Goal: Information Seeking & Learning: Learn about a topic

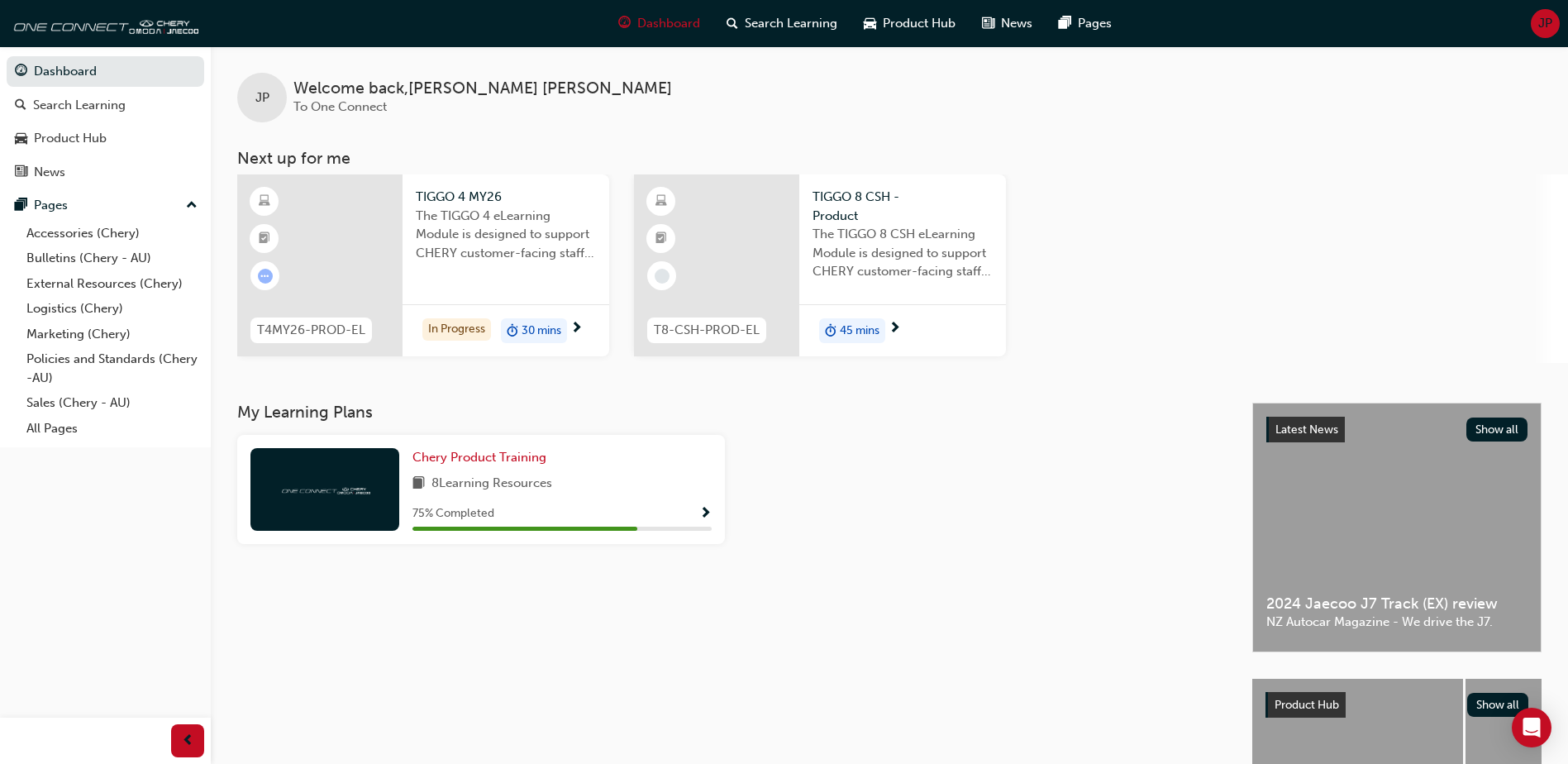
click at [499, 297] on div "TIGGO 4 MY26 The TIGGO 4 eLearning Module is designed to support CHERY customer…" at bounding box center [505, 266] width 206 height 182
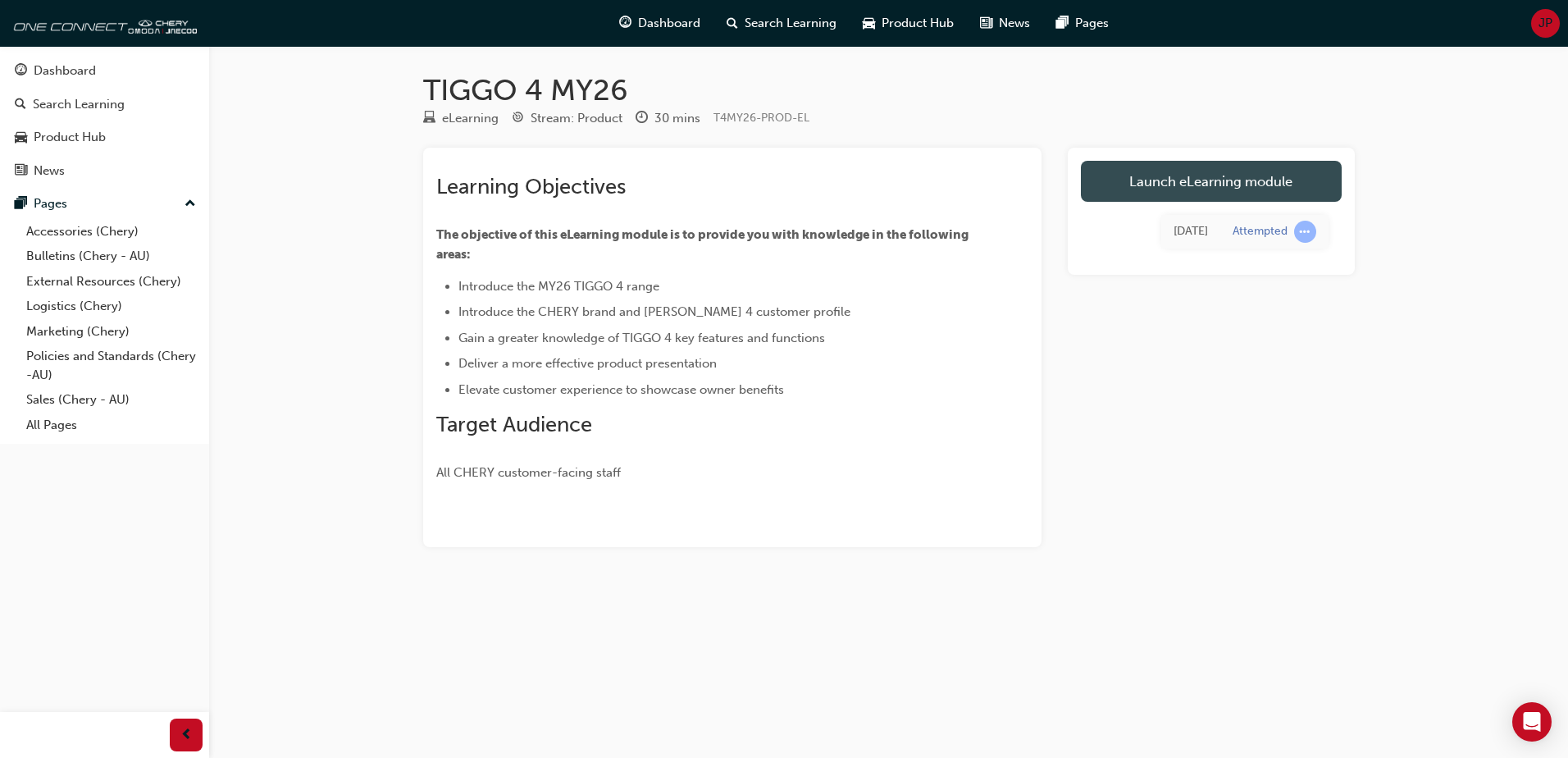
click at [1185, 188] on link "Launch eLearning module" at bounding box center [1211, 181] width 261 height 41
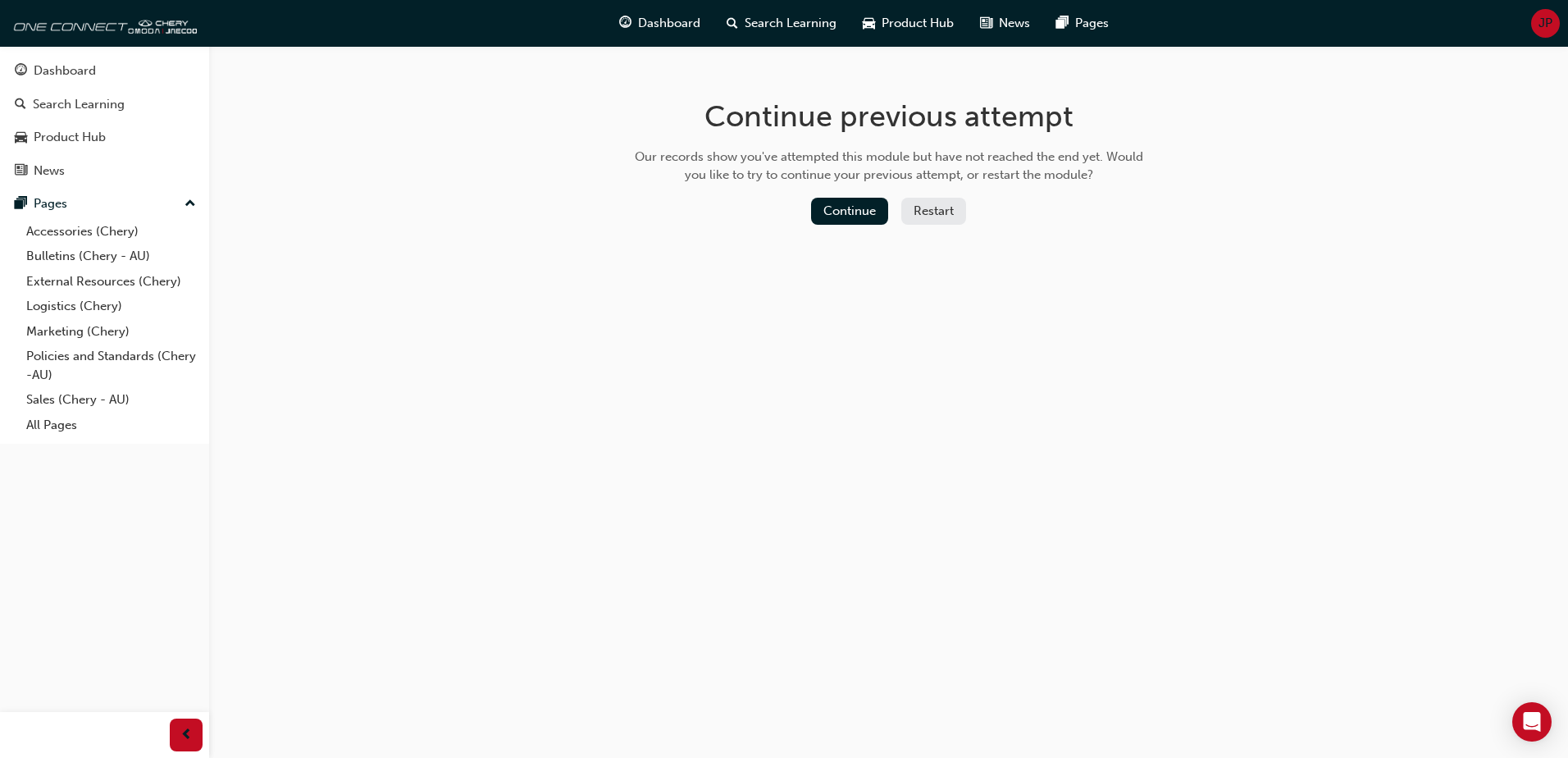
click at [851, 196] on div "Continue previous attempt Our records show you've attempted this module but hav…" at bounding box center [889, 165] width 533 height 238
click at [857, 206] on button "Continue" at bounding box center [850, 210] width 77 height 27
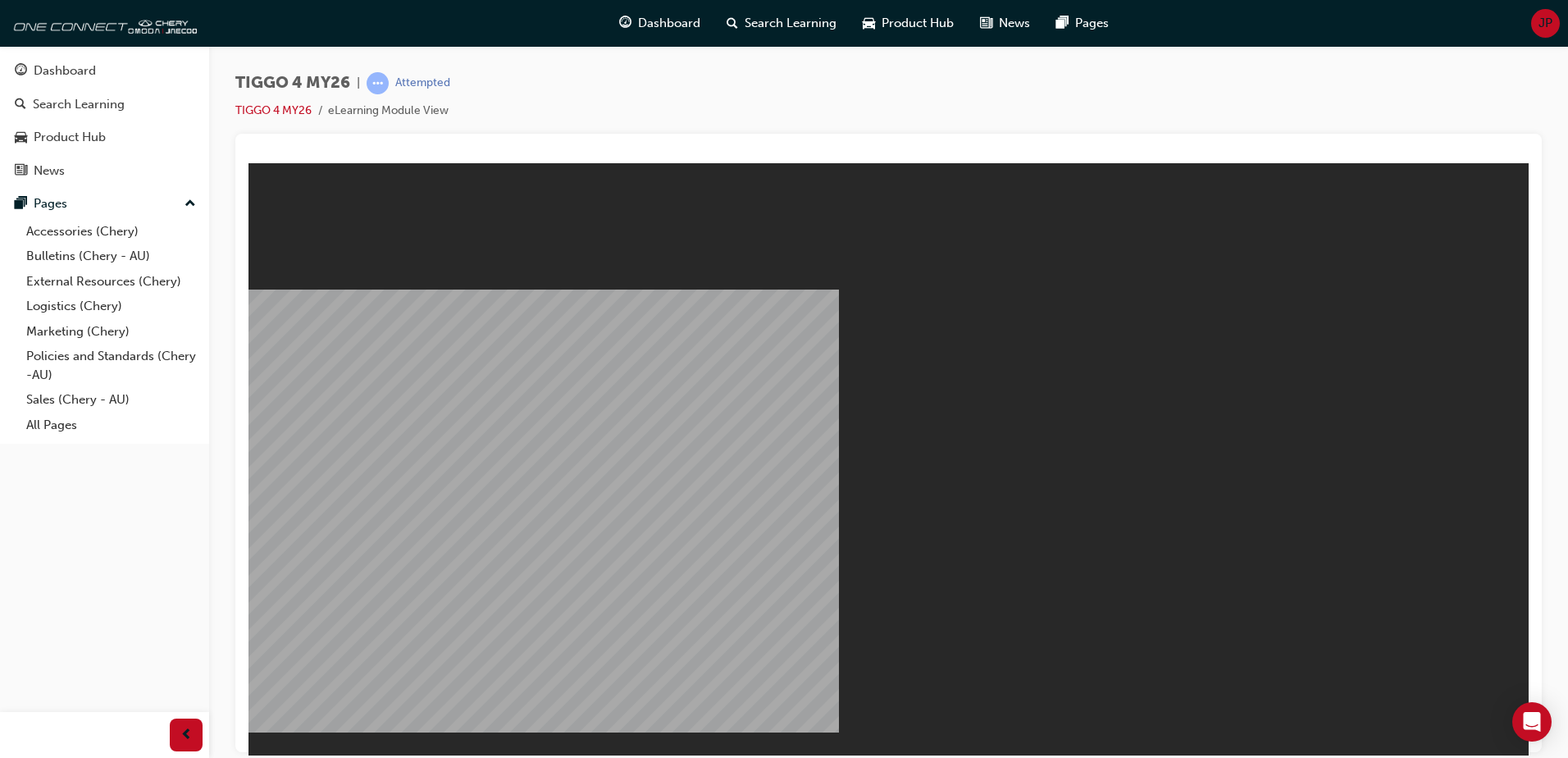
drag, startPoint x: 883, startPoint y: 471, endPoint x: 886, endPoint y: 480, distance: 9.5
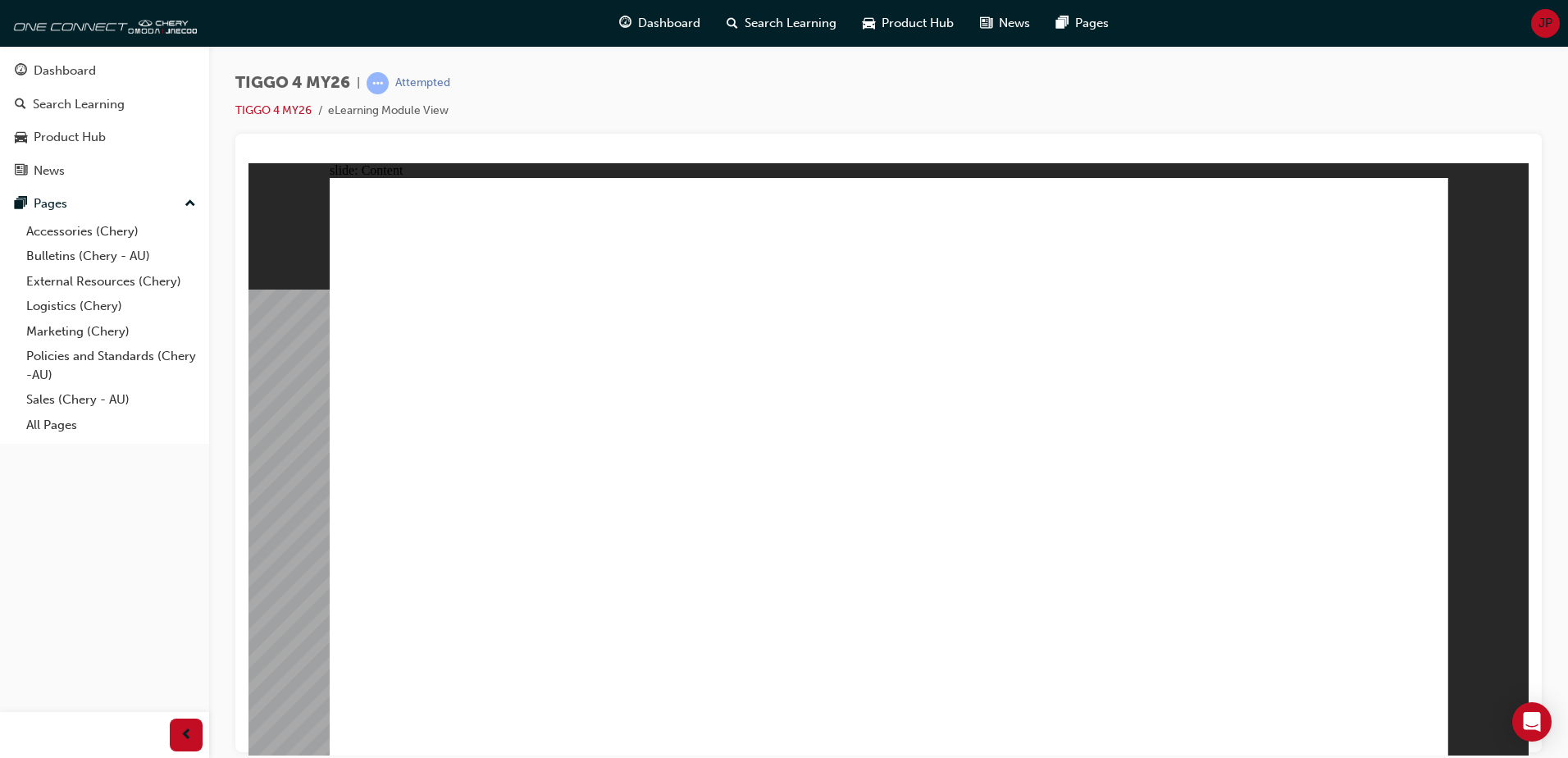
drag, startPoint x: 637, startPoint y: 649, endPoint x: 670, endPoint y: 649, distance: 33.0
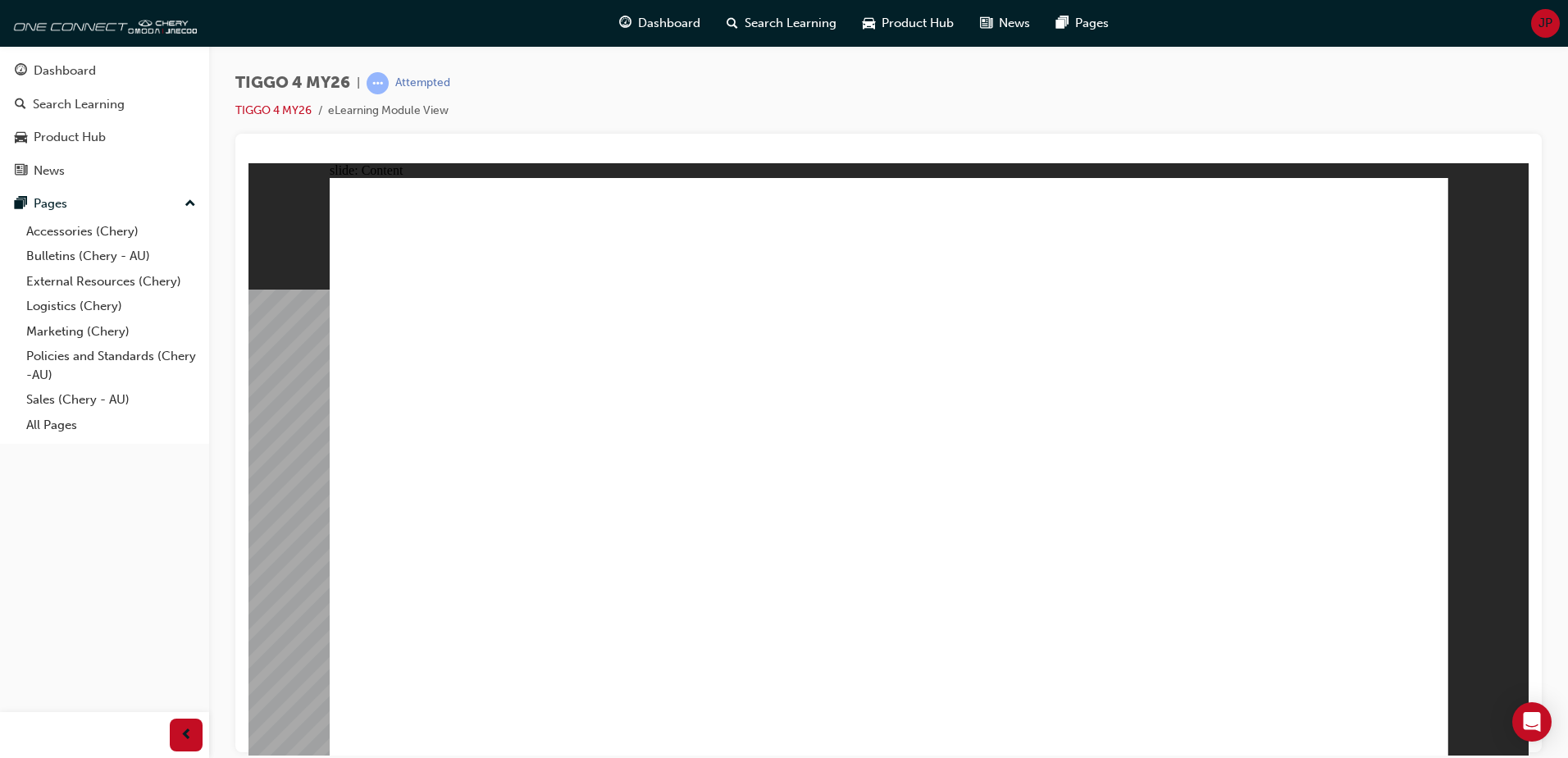
radio input "true"
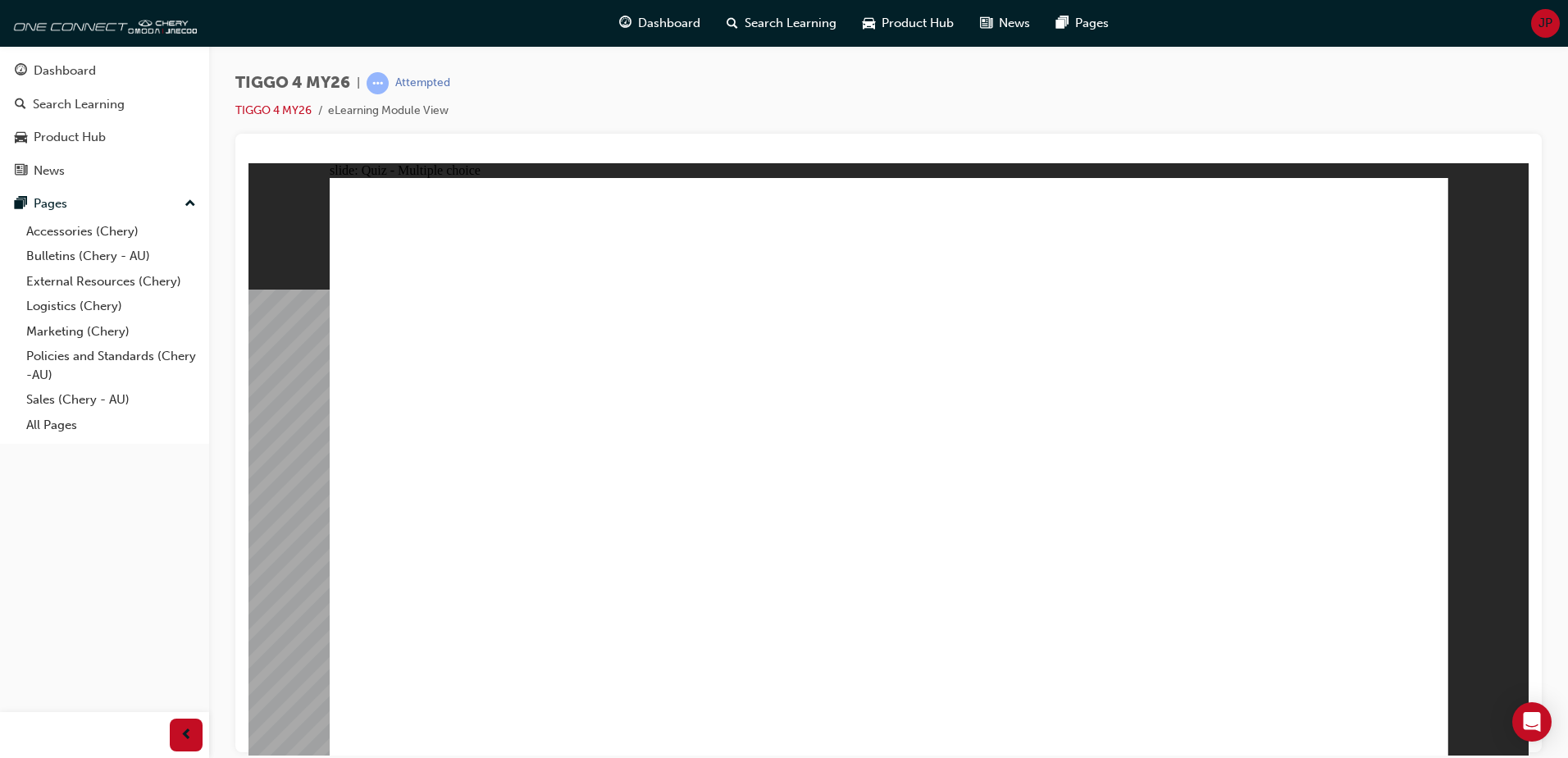
drag, startPoint x: 627, startPoint y: 393, endPoint x: 614, endPoint y: 601, distance: 208.4
drag, startPoint x: 815, startPoint y: 464, endPoint x: 496, endPoint y: 589, distance: 342.6
drag, startPoint x: 465, startPoint y: 381, endPoint x: 878, endPoint y: 588, distance: 462.0
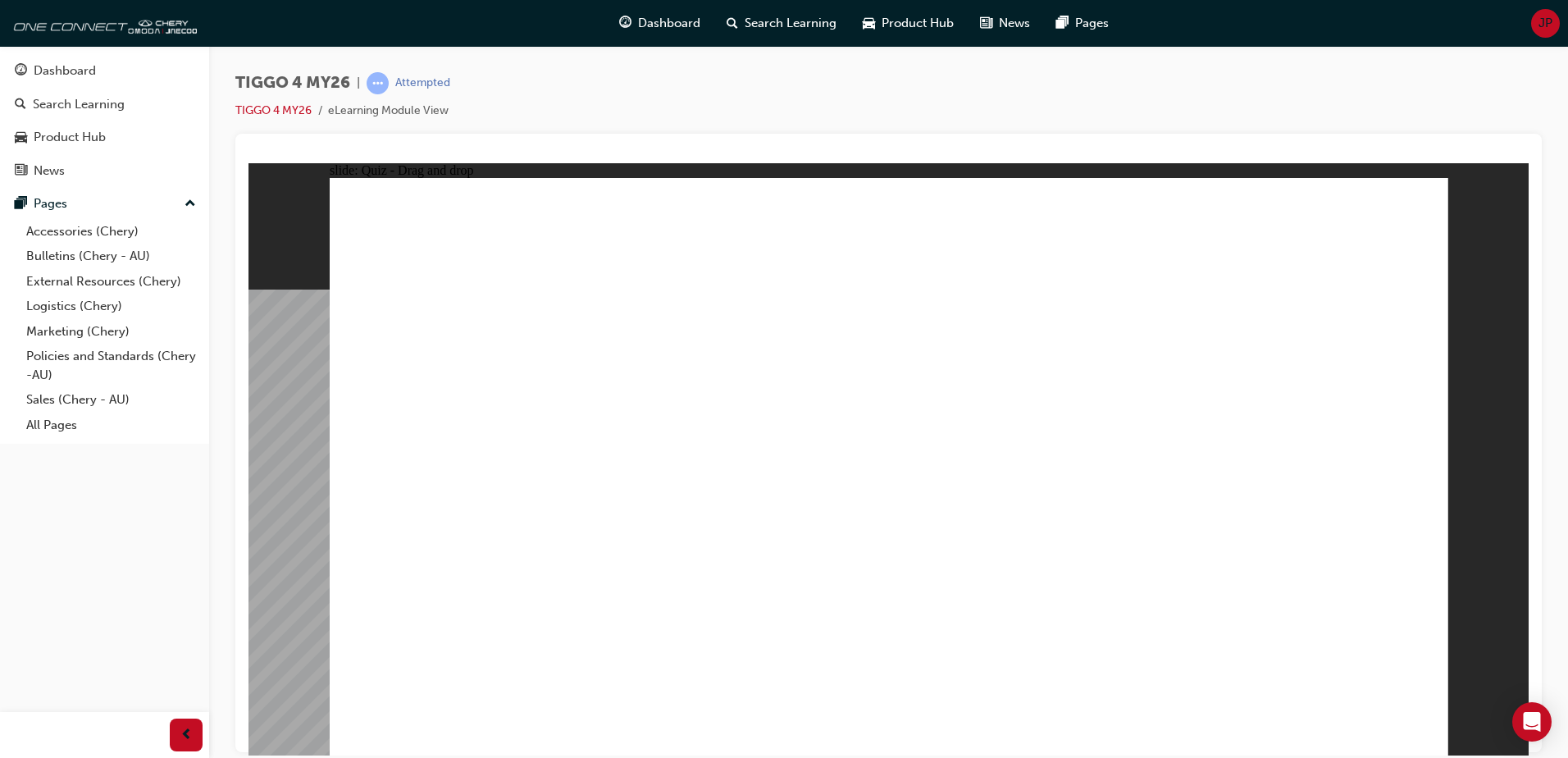
drag, startPoint x: 919, startPoint y: 411, endPoint x: 1161, endPoint y: 565, distance: 286.8
drag, startPoint x: 1300, startPoint y: 367, endPoint x: 1307, endPoint y: 615, distance: 248.1
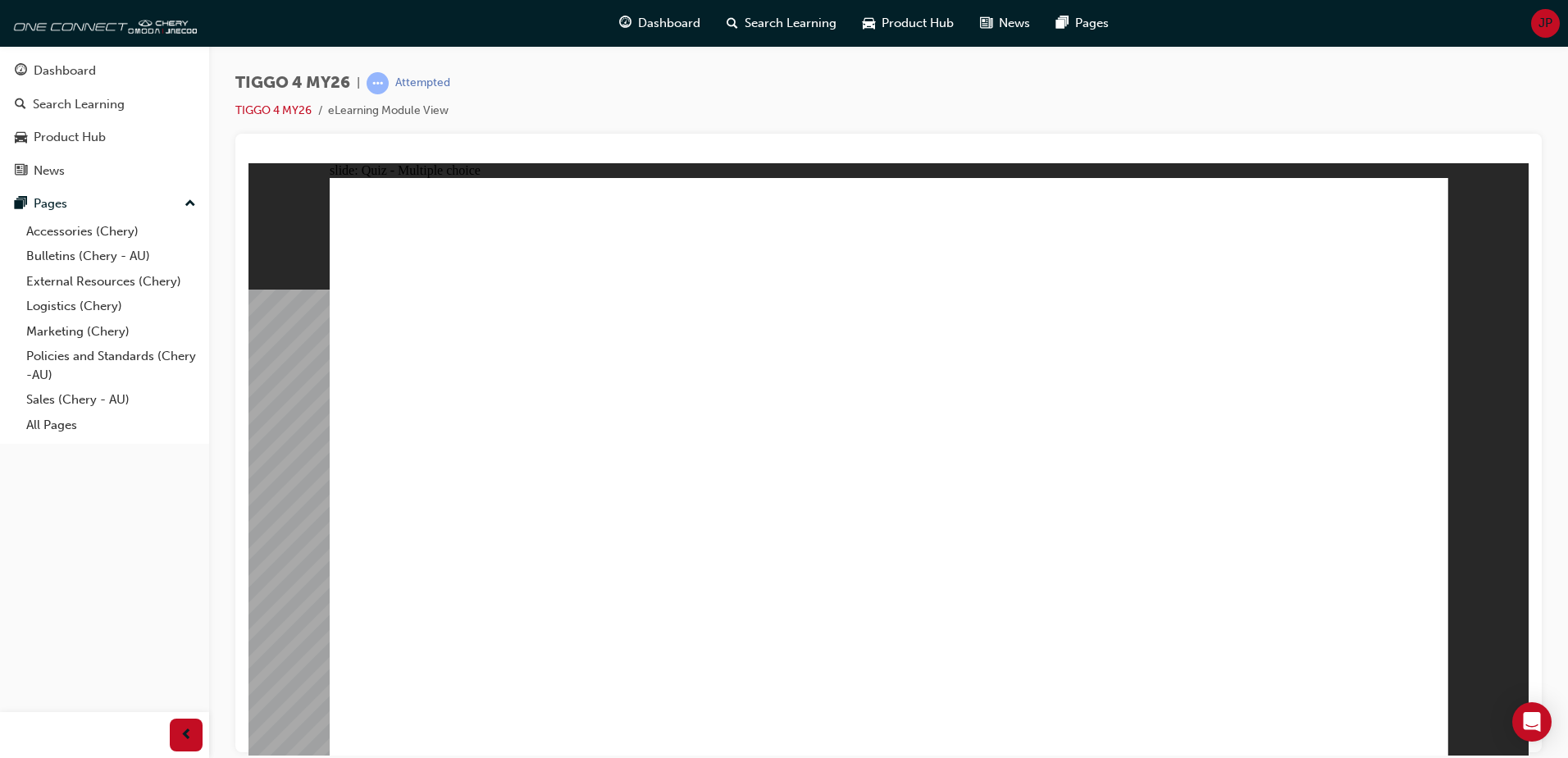
radio input "true"
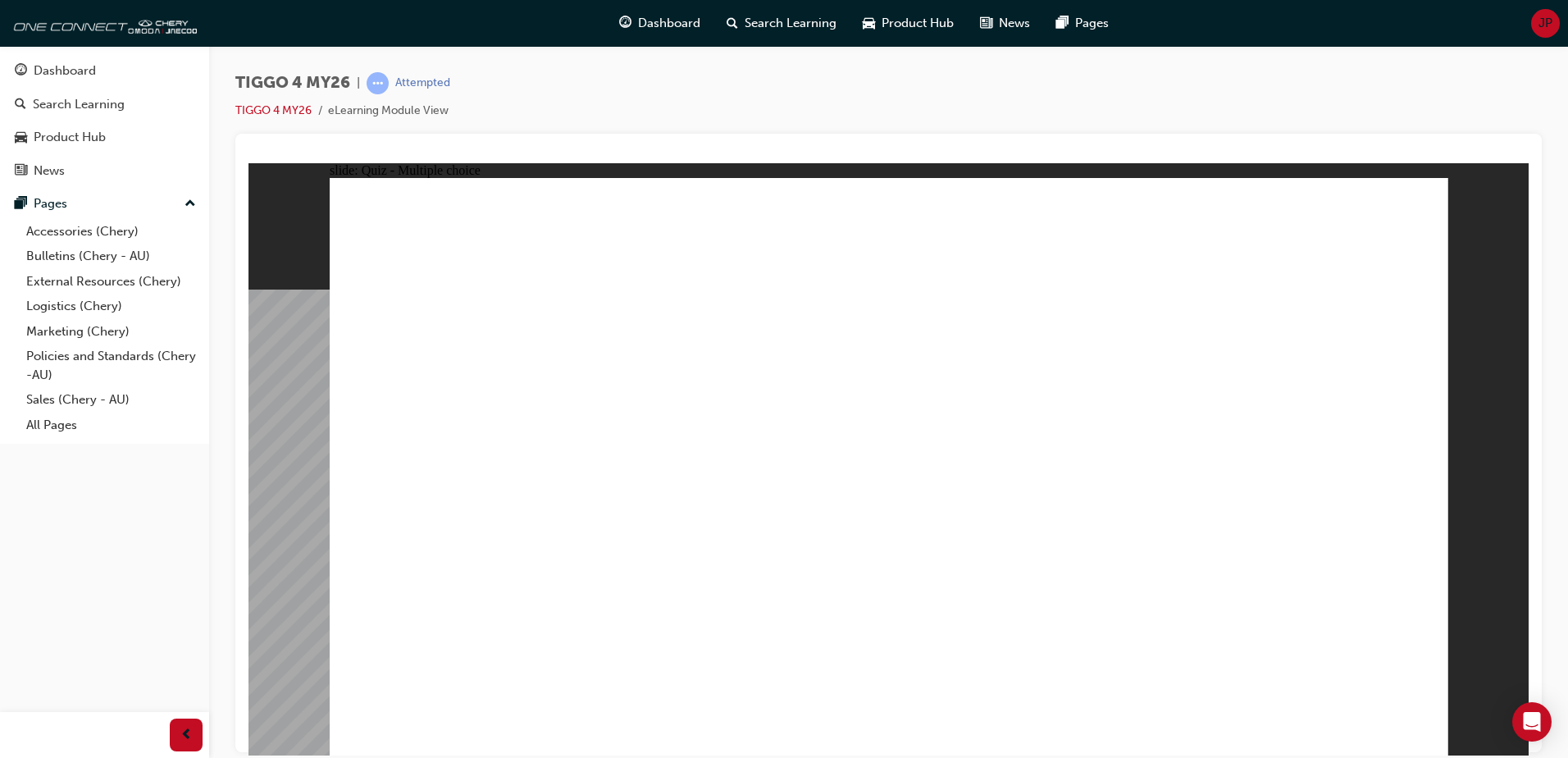
drag, startPoint x: 465, startPoint y: 411, endPoint x: 1252, endPoint y: 379, distance: 787.7
drag, startPoint x: 666, startPoint y: 545, endPoint x: 1246, endPoint y: 427, distance: 591.9
drag, startPoint x: 442, startPoint y: 539, endPoint x: 927, endPoint y: 423, distance: 498.7
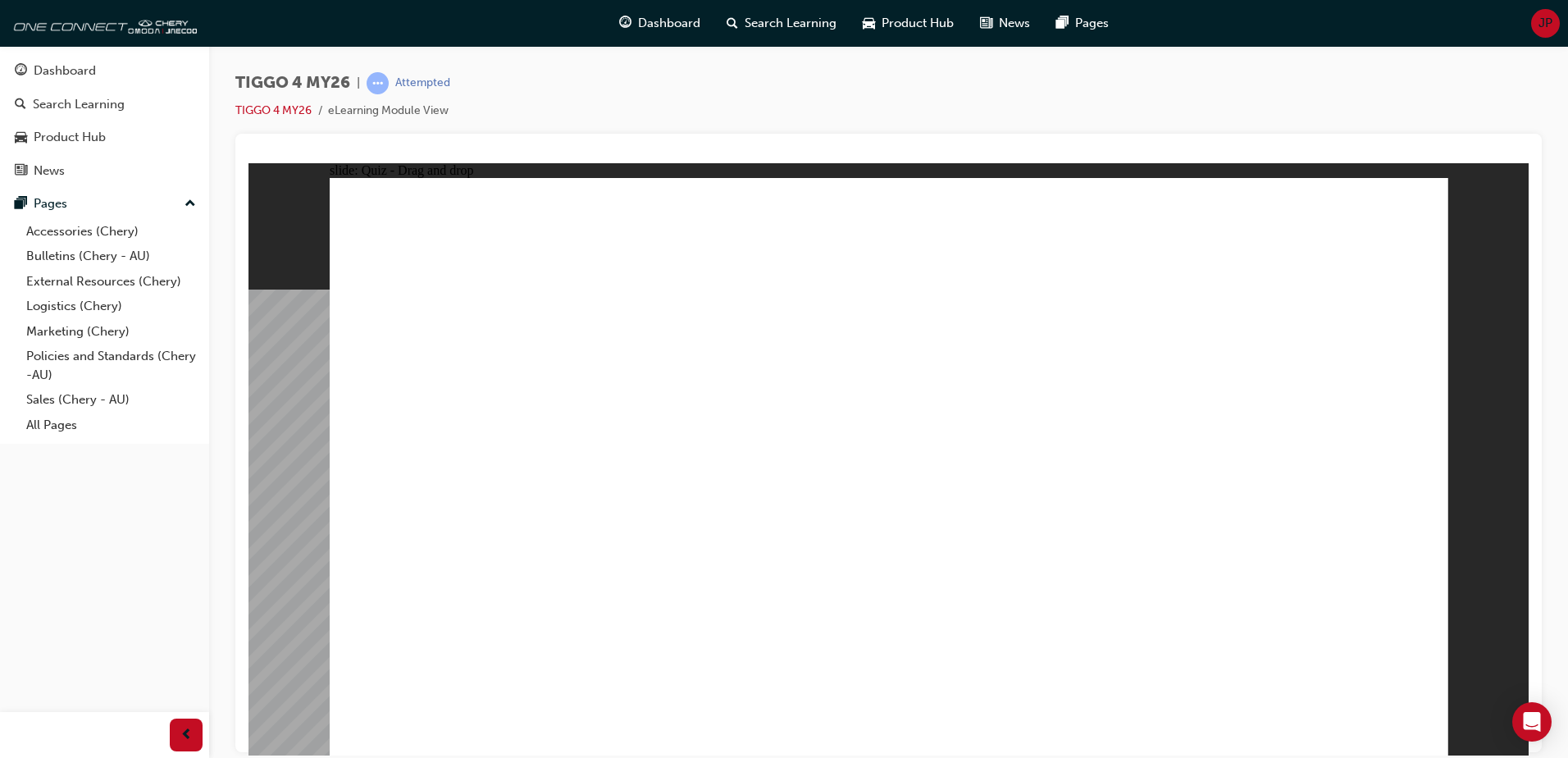
drag, startPoint x: 460, startPoint y: 598, endPoint x: 1219, endPoint y: 503, distance: 764.9
drag, startPoint x: 502, startPoint y: 470, endPoint x: 1186, endPoint y: 472, distance: 684.0
drag, startPoint x: 702, startPoint y: 415, endPoint x: 993, endPoint y: 418, distance: 291.0
drag, startPoint x: 695, startPoint y: 468, endPoint x: 984, endPoint y: 456, distance: 289.2
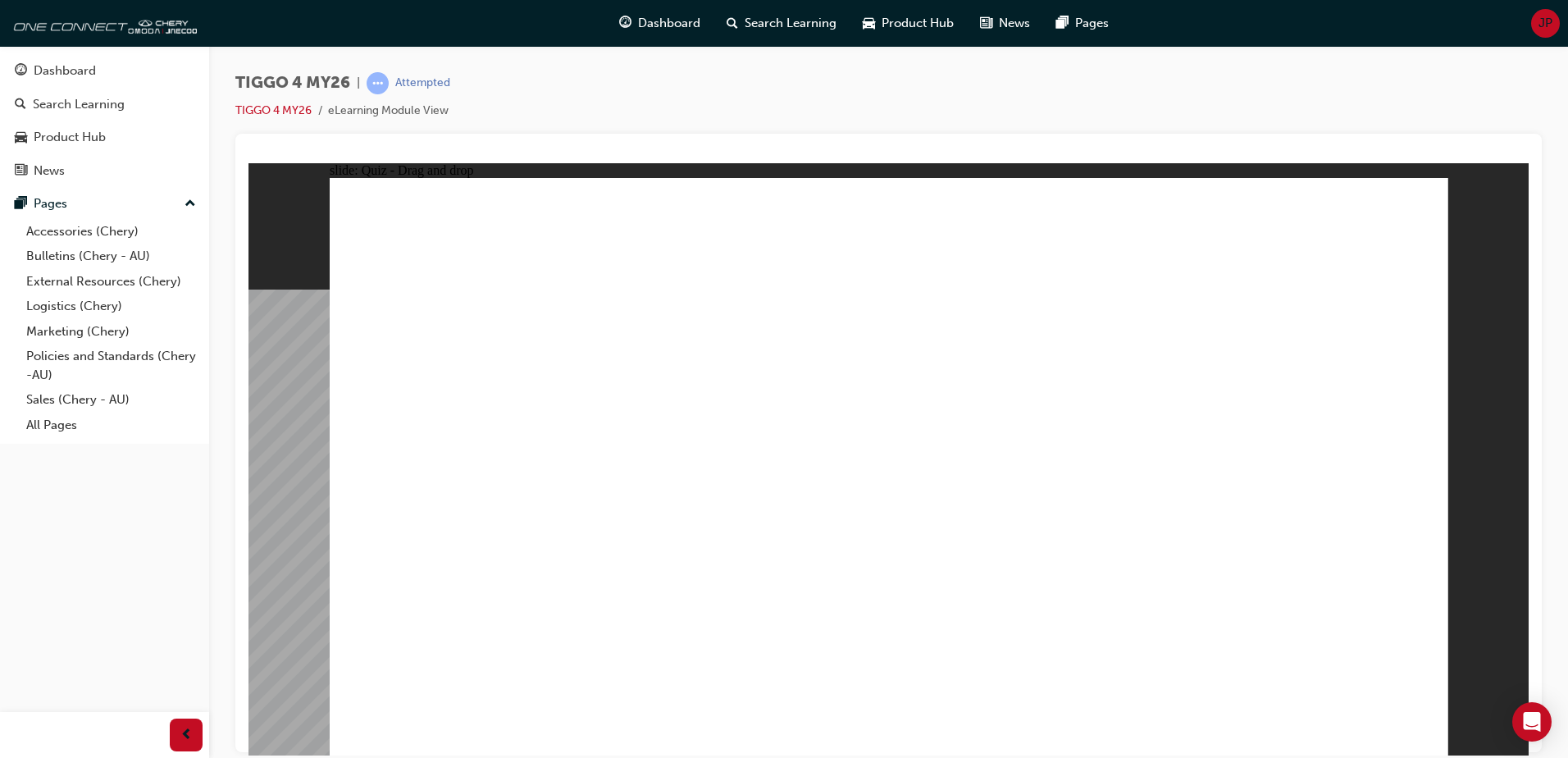
drag, startPoint x: 865, startPoint y: 441, endPoint x: 817, endPoint y: 517, distance: 89.9
radio input "true"
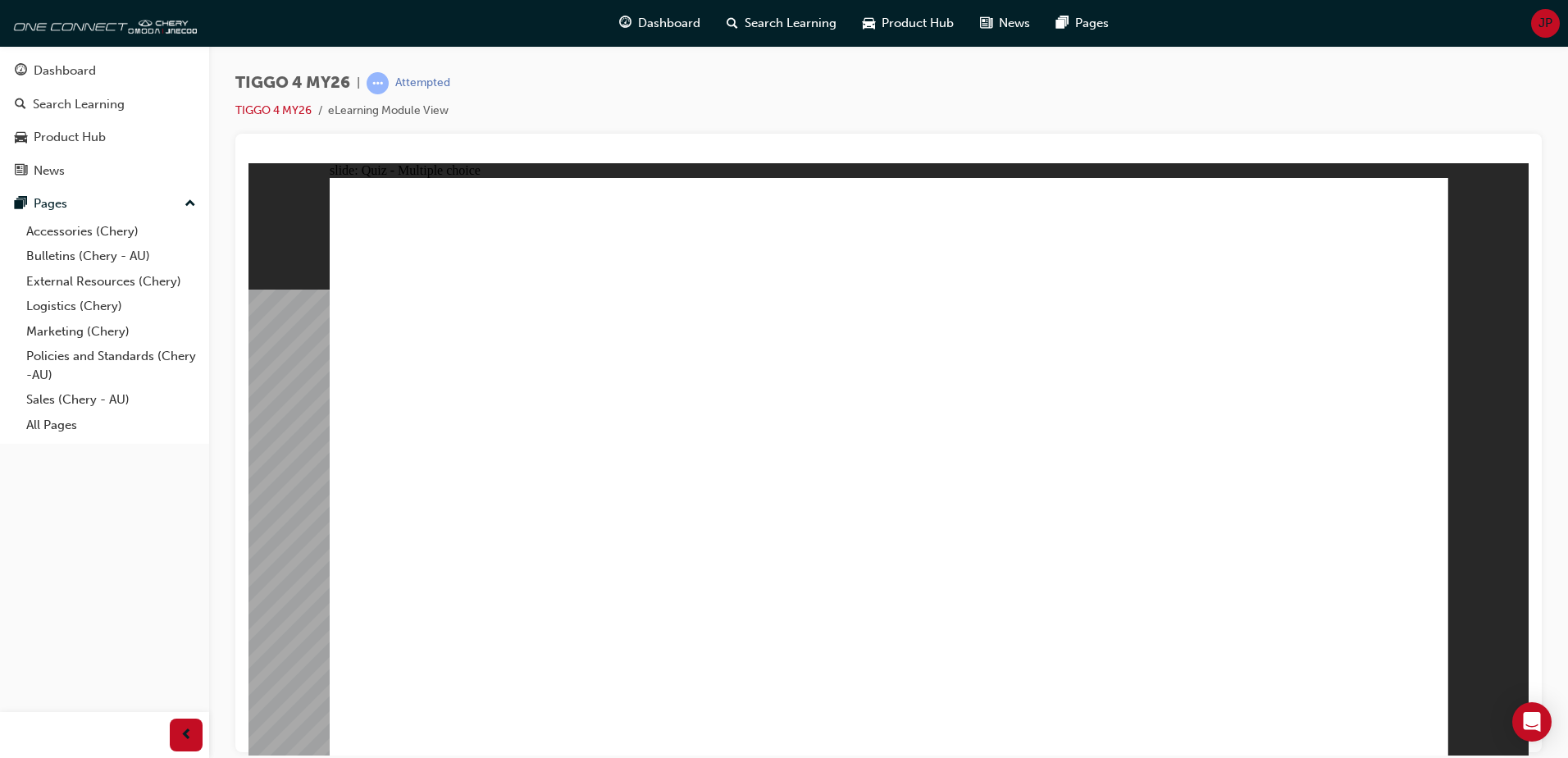
radio input "true"
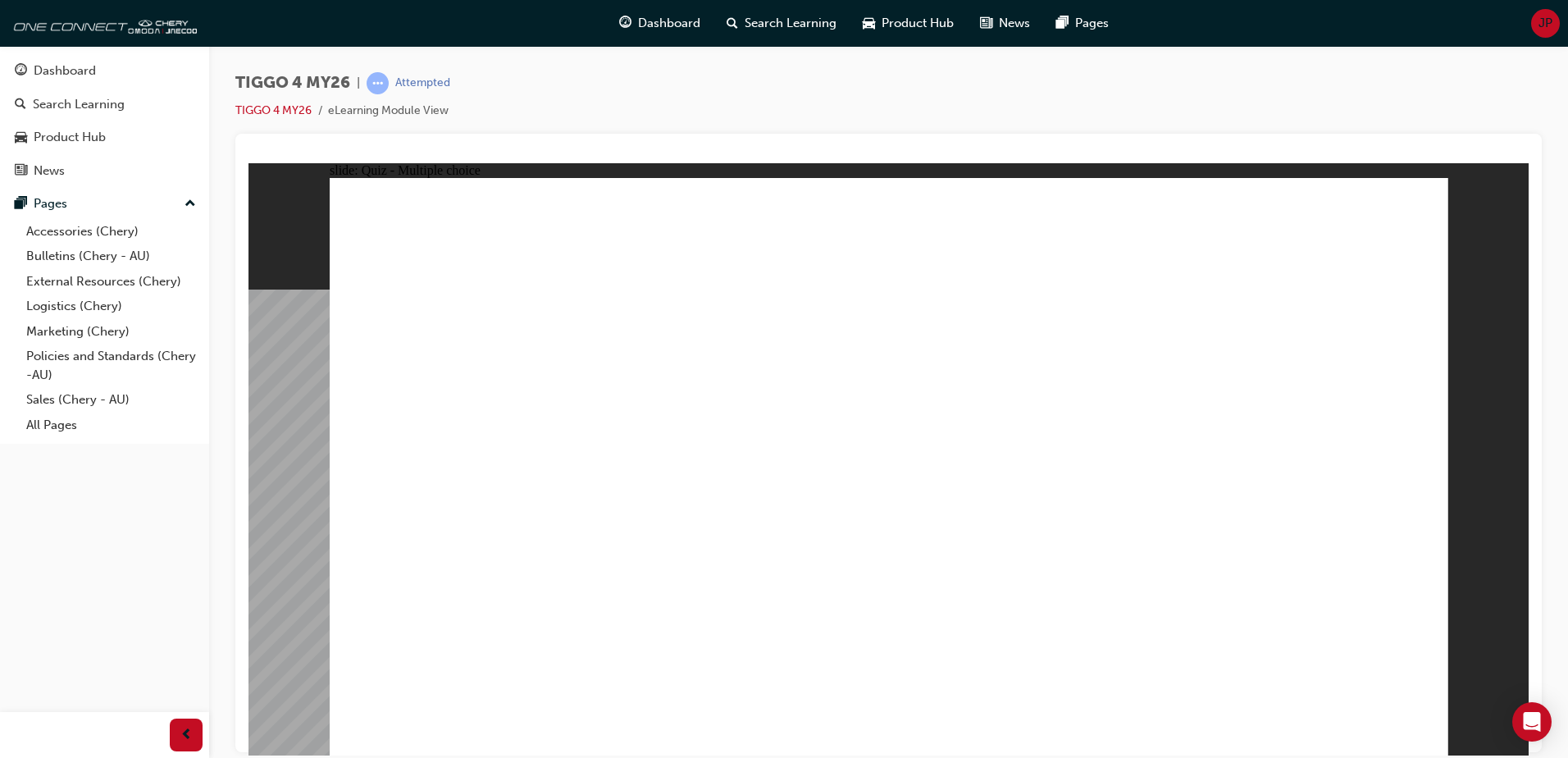
radio input "true"
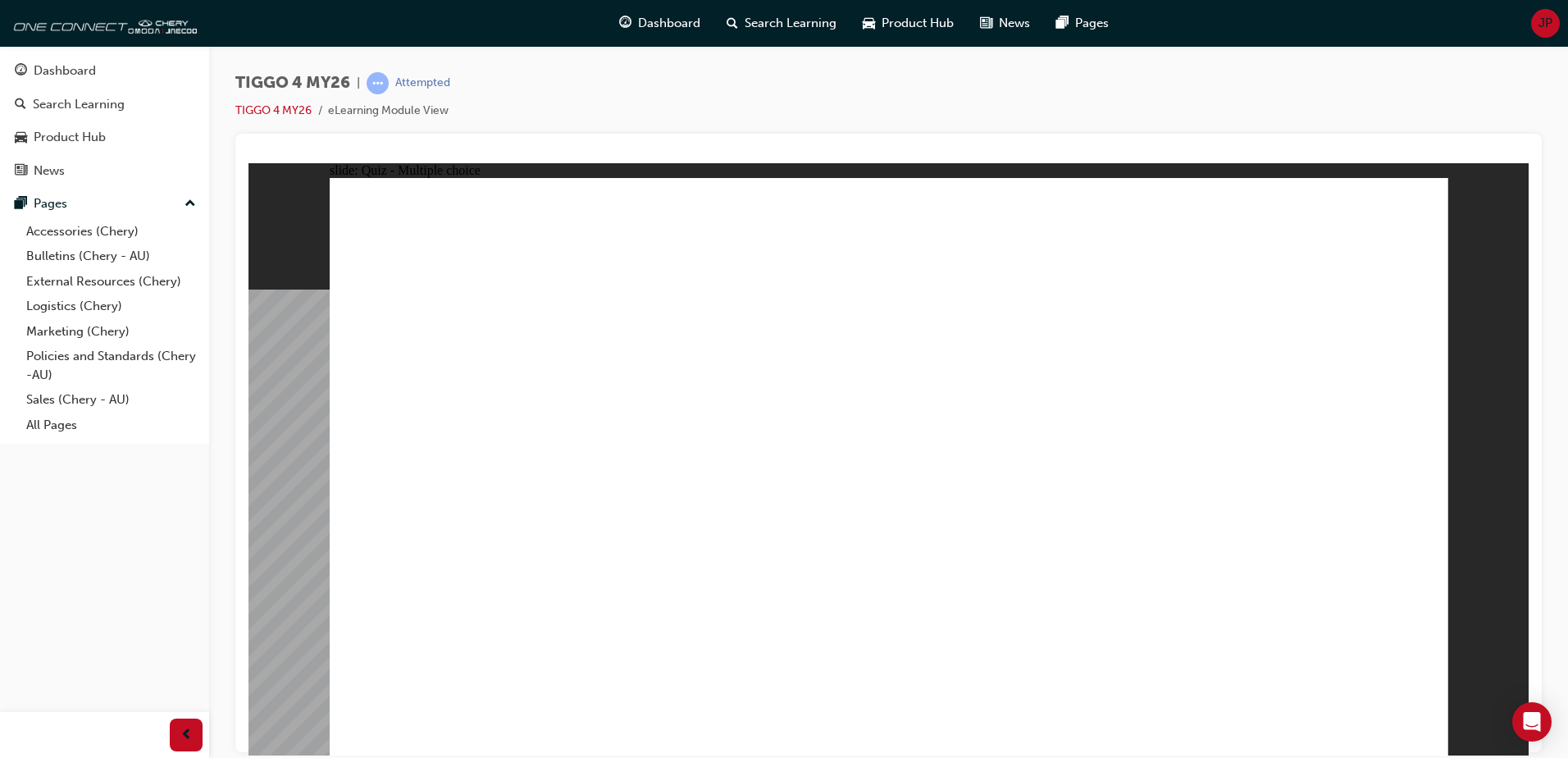
radio input "true"
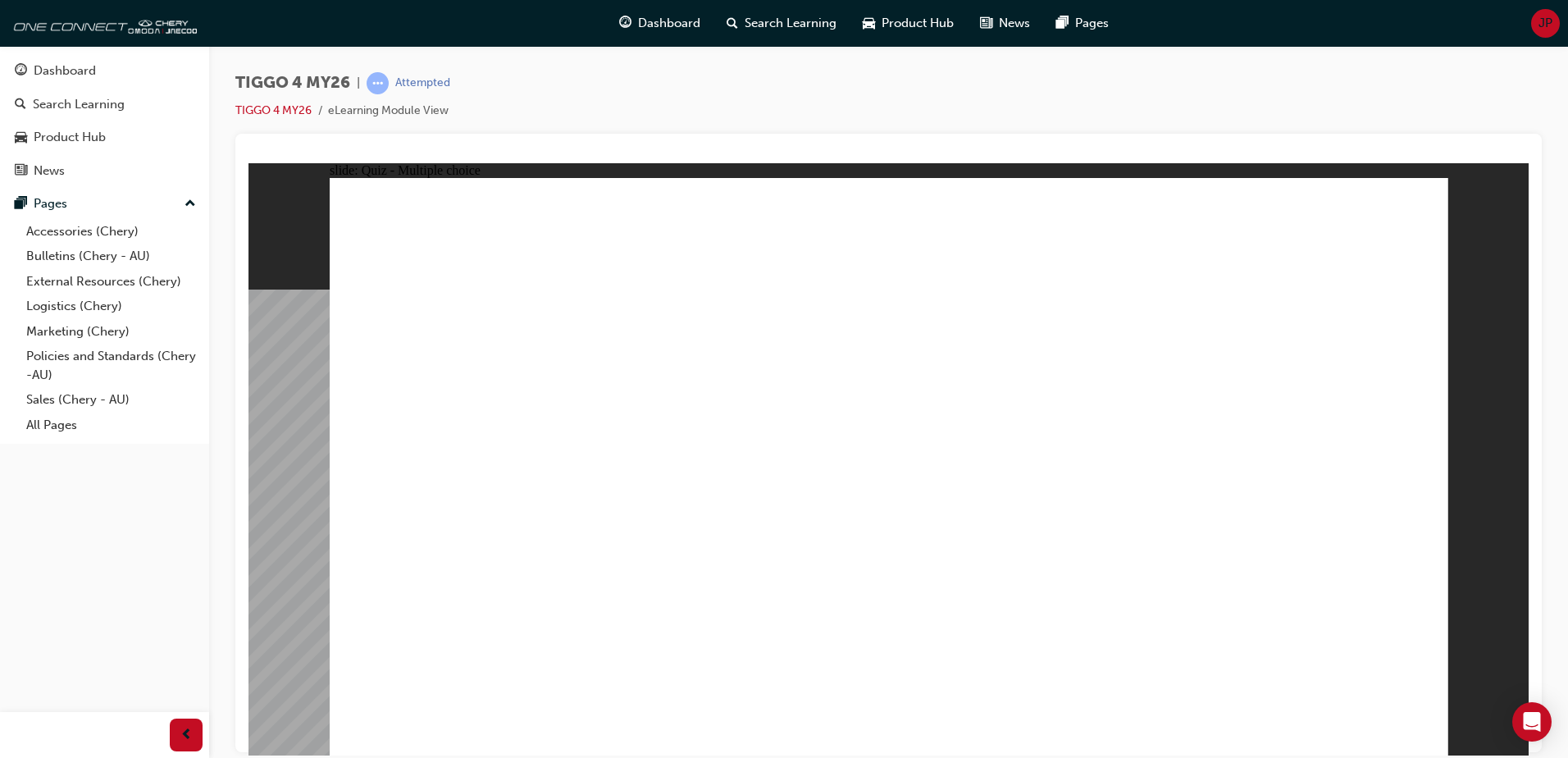
radio input "true"
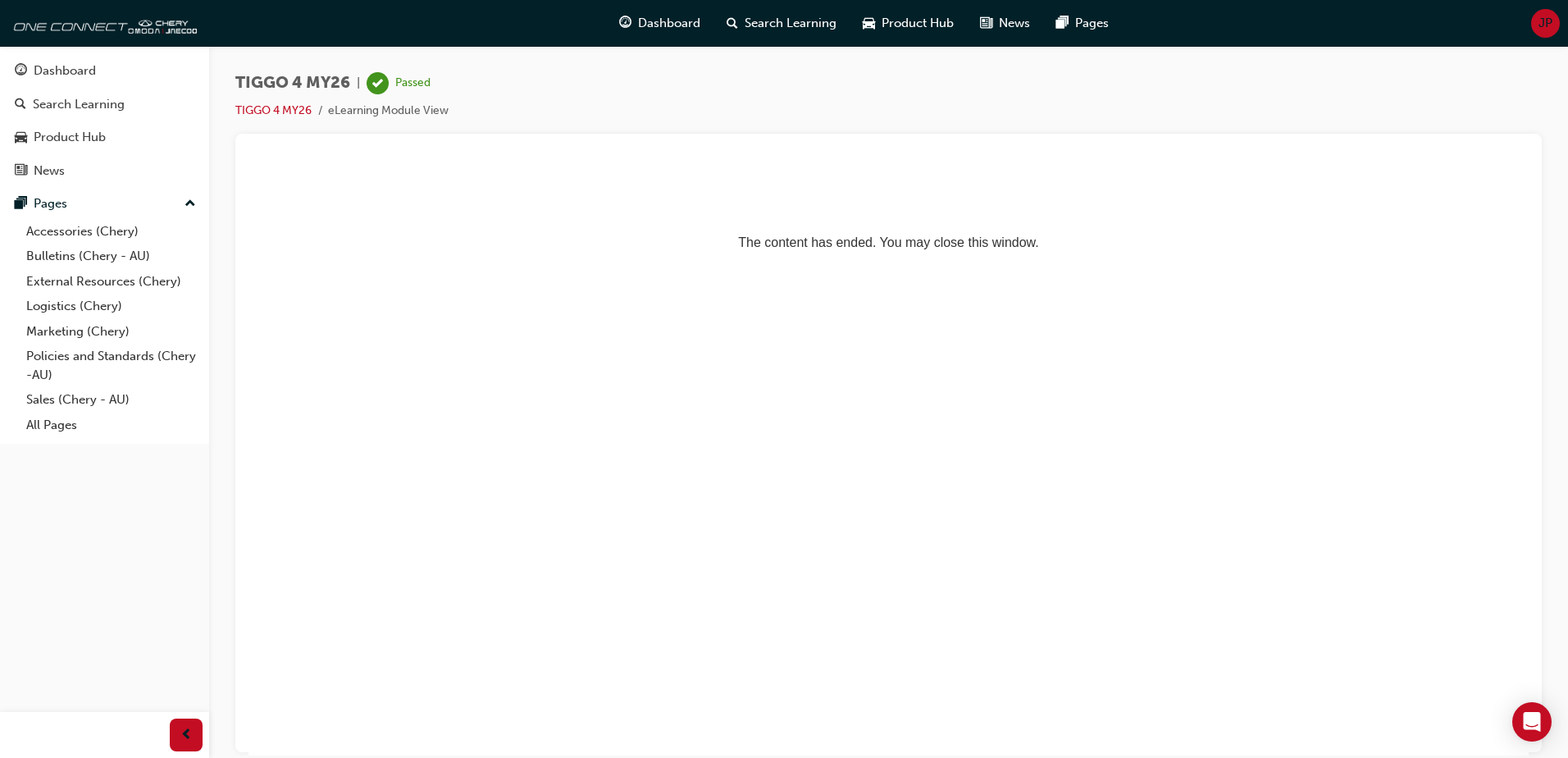
click at [633, 97] on div "TIGGO 4 MY26 | Passed TIGGO 4 MY26 eLearning Module View" at bounding box center [888, 102] width 1306 height 62
click at [290, 93] on div "TIGGO 4 MY26 | Passed" at bounding box center [341, 83] width 213 height 22
click at [297, 85] on span "TIGGO 4 MY26" at bounding box center [292, 83] width 115 height 18
click at [650, 23] on span "Dashboard" at bounding box center [669, 23] width 63 height 18
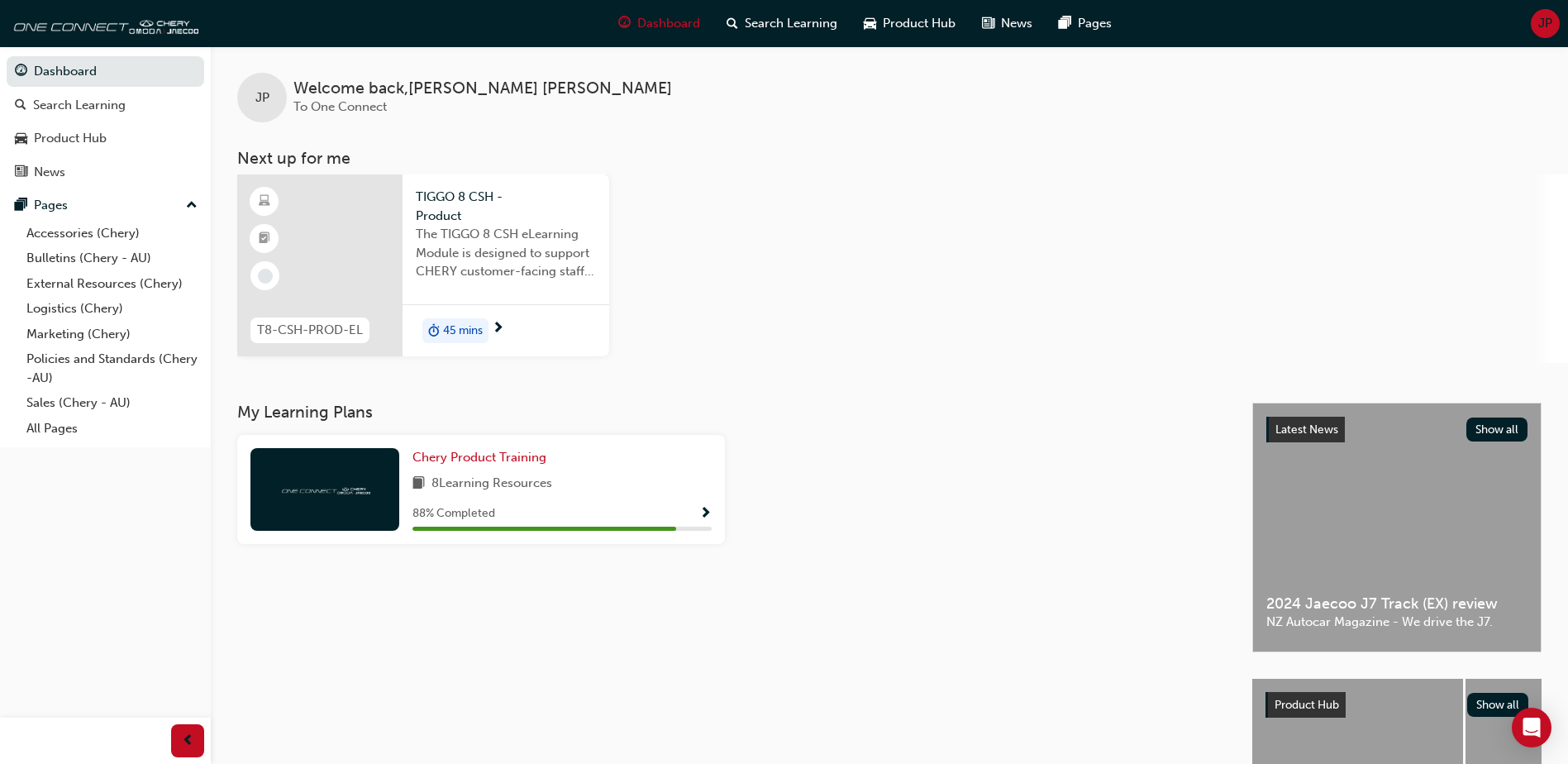
drag, startPoint x: 802, startPoint y: 174, endPoint x: 765, endPoint y: 137, distance: 52.3
click at [800, 169] on div "JP Welcome back , [PERSON_NAME] To One Connect Next up for me T8-CSH-PROD-EL TI…" at bounding box center [889, 204] width 1357 height 317
